Goal: Find specific page/section: Find specific page/section

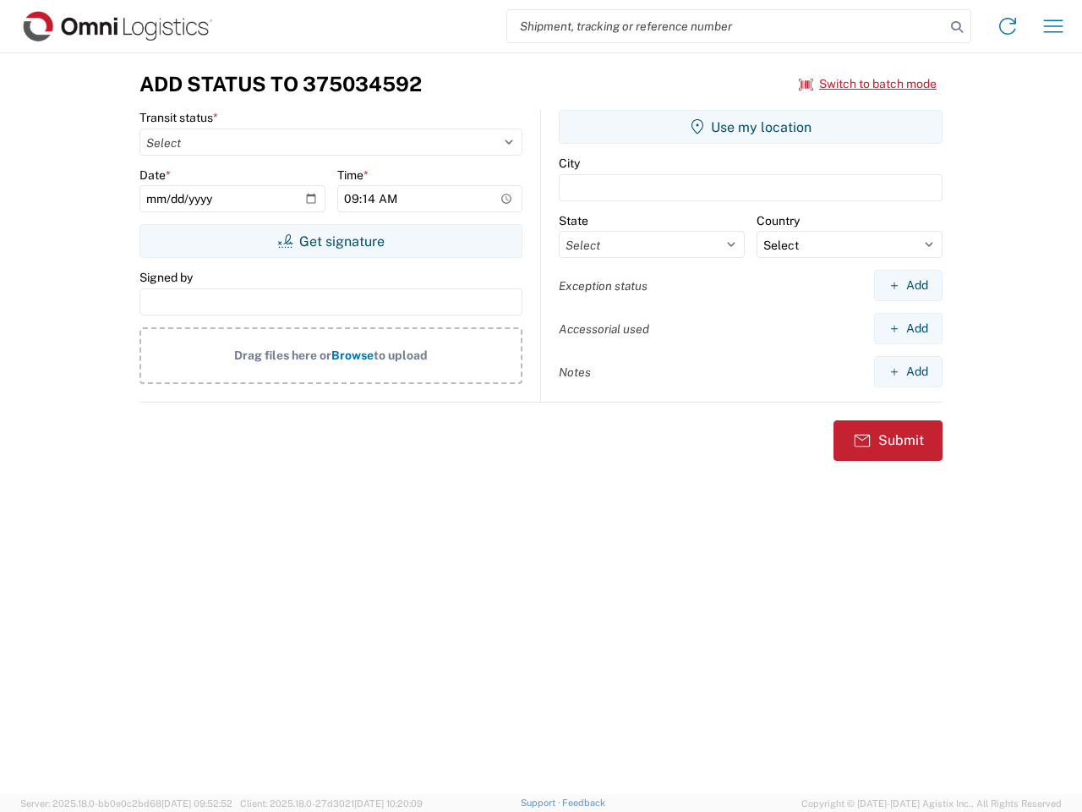
click at [726, 26] on input "search" at bounding box center [726, 26] width 438 height 32
click at [957, 27] on icon at bounding box center [957, 27] width 24 height 24
click at [1008, 26] on icon at bounding box center [1008, 26] width 27 height 27
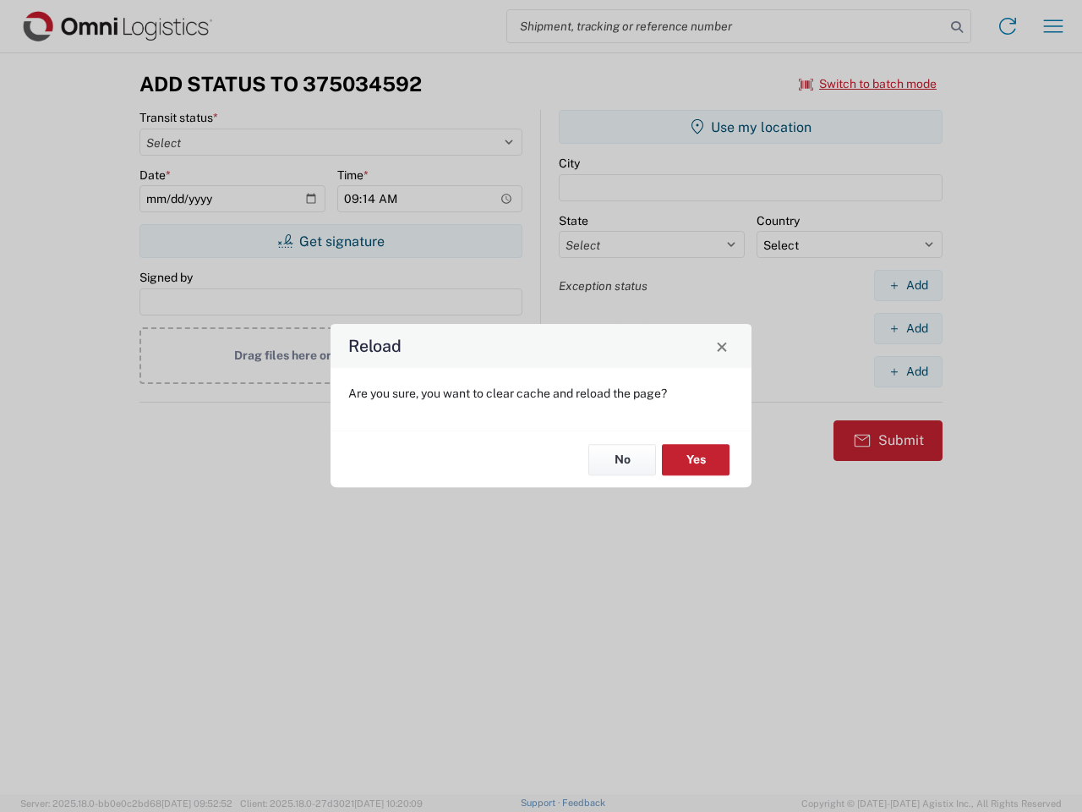
click at [869, 84] on div "Reload Are you sure, you want to clear cache and reload the page? No Yes" at bounding box center [541, 406] width 1082 height 812
click at [331, 241] on div "Reload Are you sure, you want to clear cache and reload the page? No Yes" at bounding box center [541, 406] width 1082 height 812
click at [751, 127] on div "Reload Are you sure, you want to clear cache and reload the page? No Yes" at bounding box center [541, 406] width 1082 height 812
click at [908, 285] on div "Reload Are you sure, you want to clear cache and reload the page? No Yes" at bounding box center [541, 406] width 1082 height 812
click at [908, 328] on div "Reload Are you sure, you want to clear cache and reload the page? No Yes" at bounding box center [541, 406] width 1082 height 812
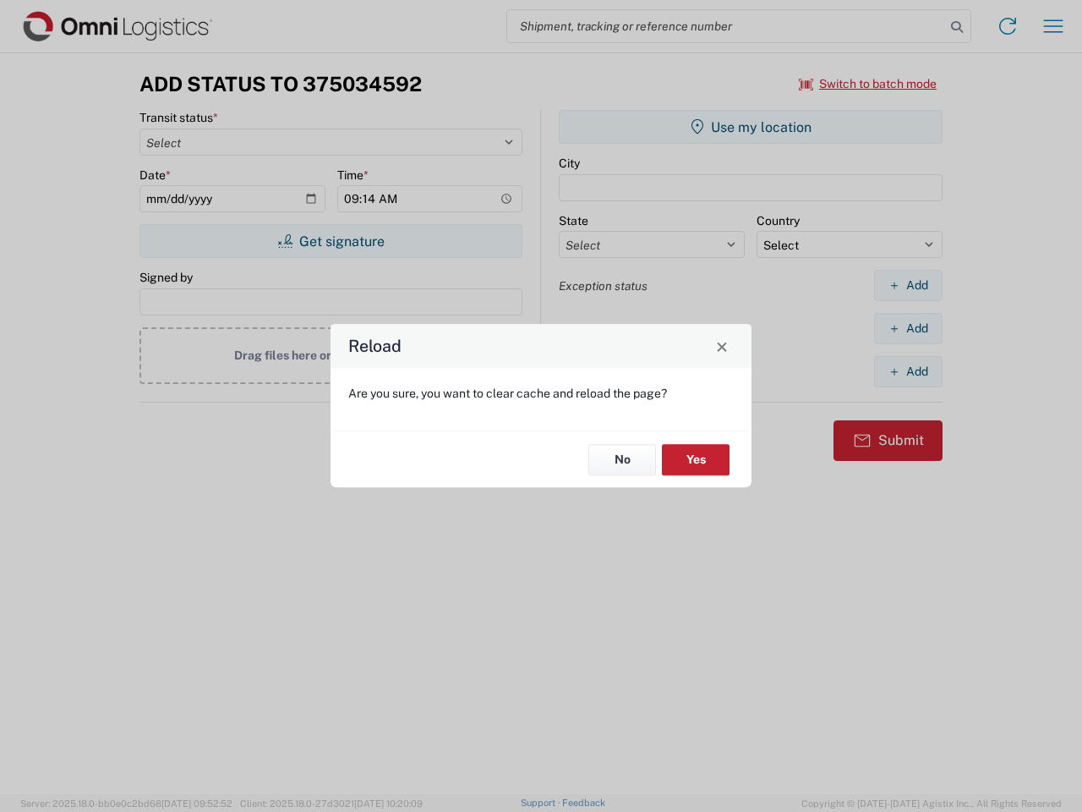
click at [908, 371] on div "Reload Are you sure, you want to clear cache and reload the page? No Yes" at bounding box center [541, 406] width 1082 height 812
